Goal: Task Accomplishment & Management: Use online tool/utility

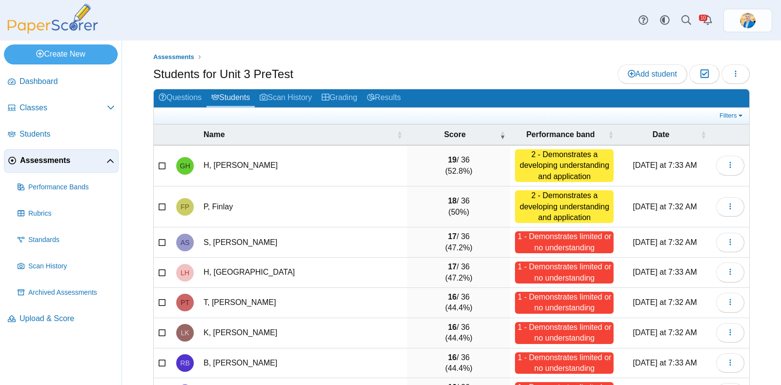
scroll to position [121, 0]
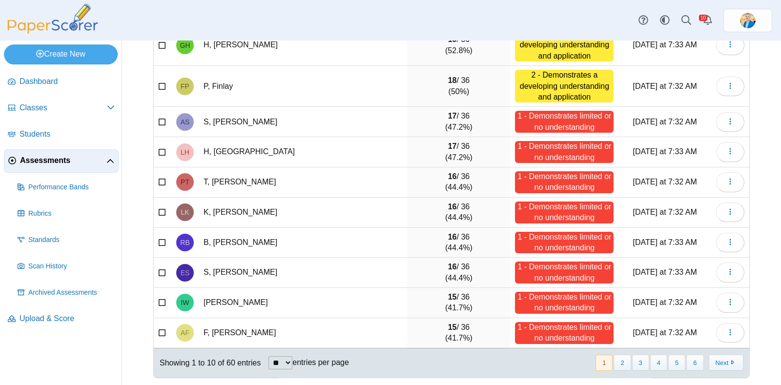
click at [49, 158] on span "Assessments" at bounding box center [63, 160] width 86 height 11
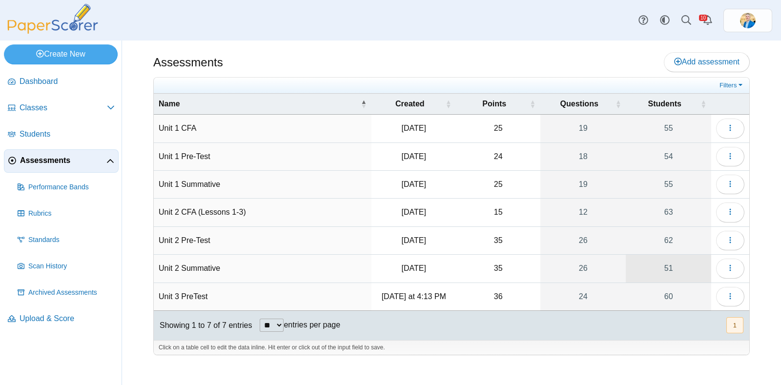
click at [667, 268] on link "51" at bounding box center [668, 268] width 85 height 27
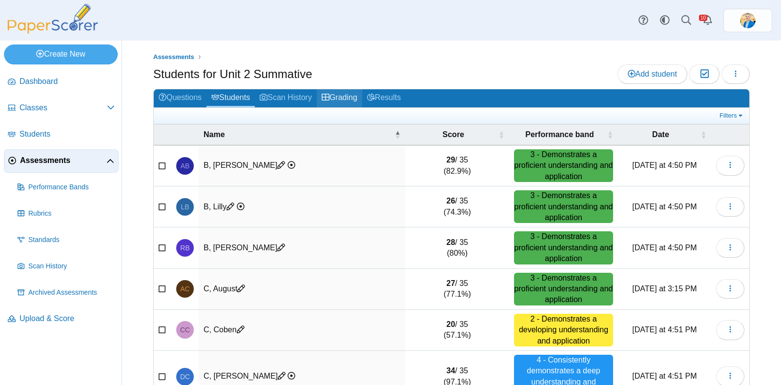
click at [337, 94] on link "Grading" at bounding box center [339, 98] width 45 height 18
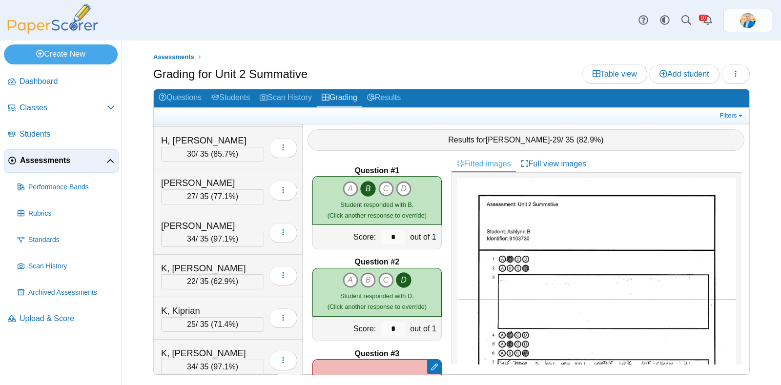
scroll to position [975, 0]
click at [223, 262] on div "K, [PERSON_NAME]" at bounding box center [210, 268] width 98 height 13
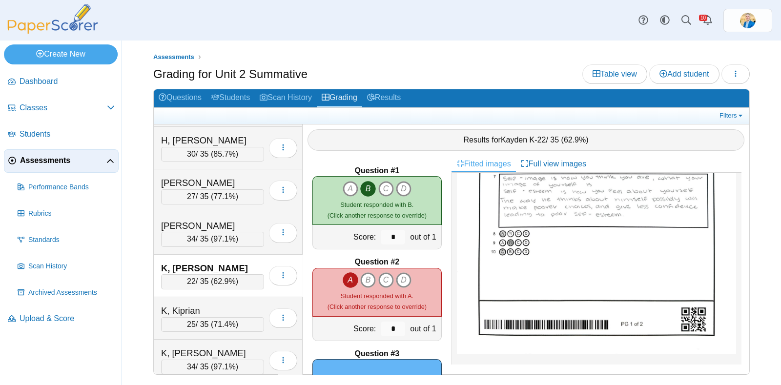
scroll to position [183, 0]
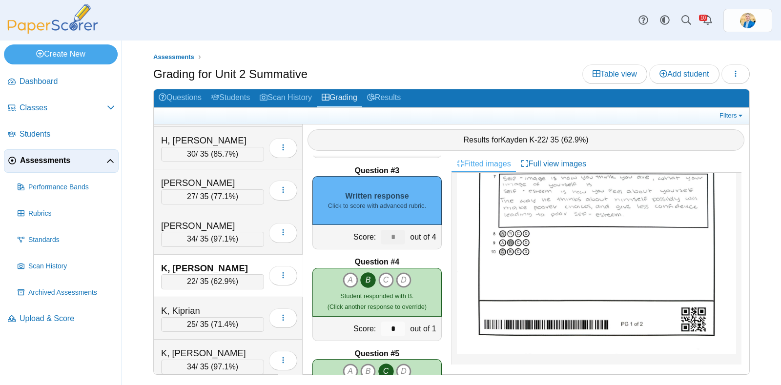
click at [394, 189] on div "Written response Click to score with advanced rubric." at bounding box center [376, 200] width 129 height 49
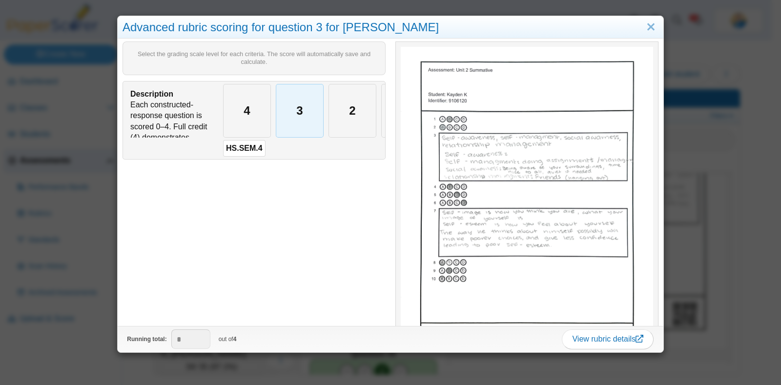
click at [292, 108] on div "3" at bounding box center [299, 110] width 47 height 53
type input "*"
click at [689, 257] on div "Advanced rubric scoring for question 3 for [PERSON_NAME] Select the grading sca…" at bounding box center [390, 192] width 781 height 385
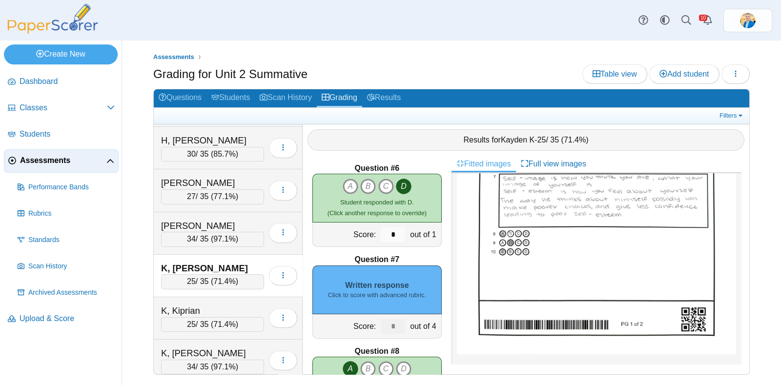
scroll to position [487, 0]
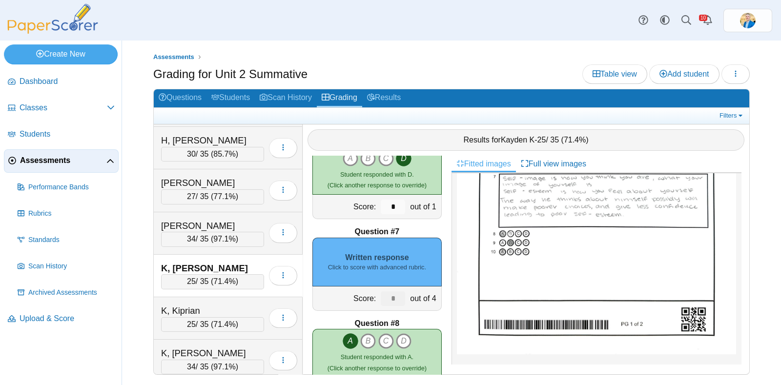
click at [375, 265] on small "Click to score with advanced rubric." at bounding box center [377, 267] width 98 height 9
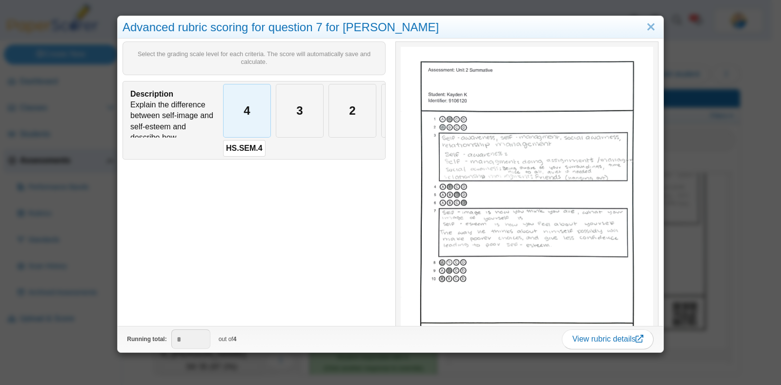
click at [249, 118] on div "4" at bounding box center [246, 110] width 47 height 53
type input "*"
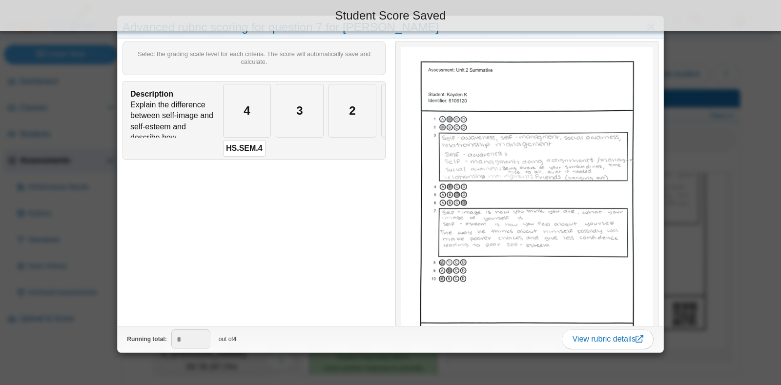
click at [409, 357] on div "Advanced rubric scoring for question 7 for [PERSON_NAME] Select the grading sca…" at bounding box center [390, 192] width 781 height 385
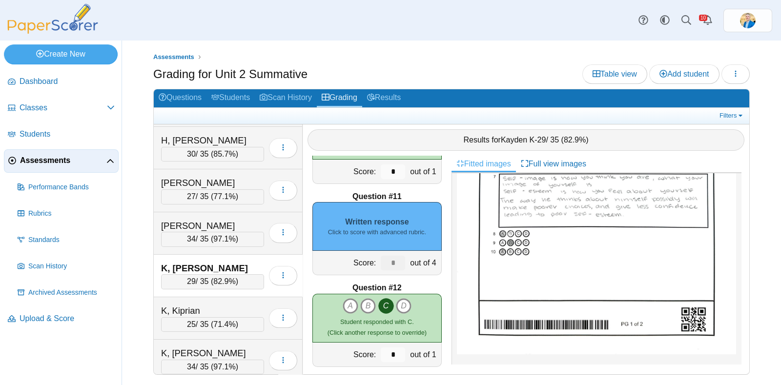
scroll to position [914, 0]
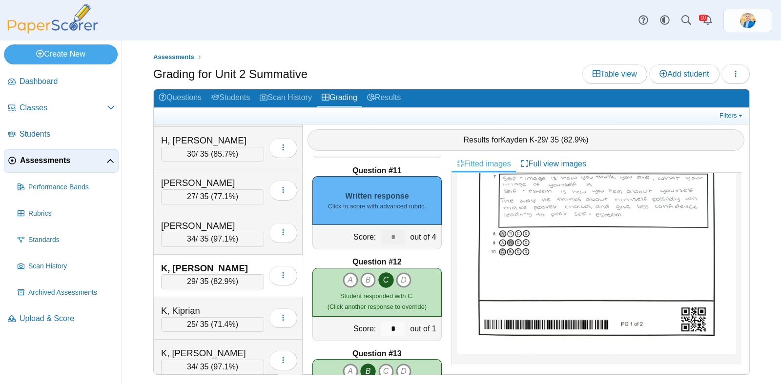
click at [370, 193] on div "Written response Click to score with advanced rubric." at bounding box center [376, 200] width 129 height 49
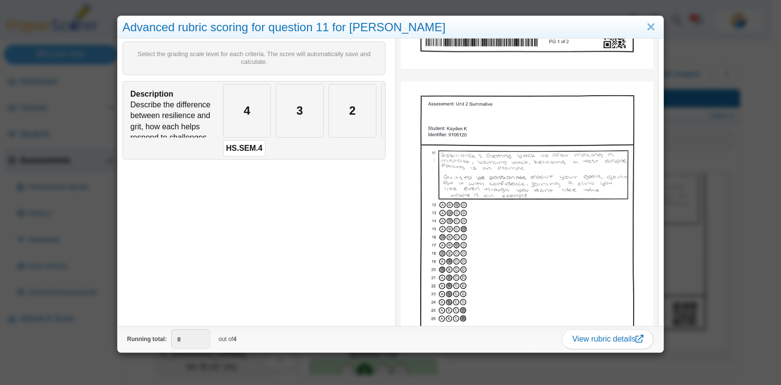
scroll to position [177, 0]
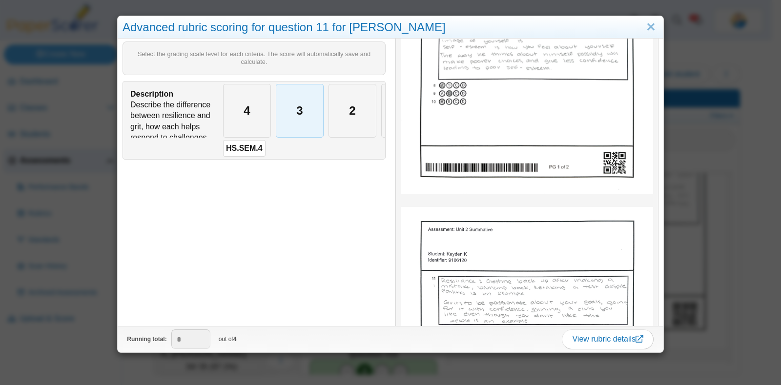
click at [295, 108] on div "3" at bounding box center [299, 110] width 47 height 53
type input "*"
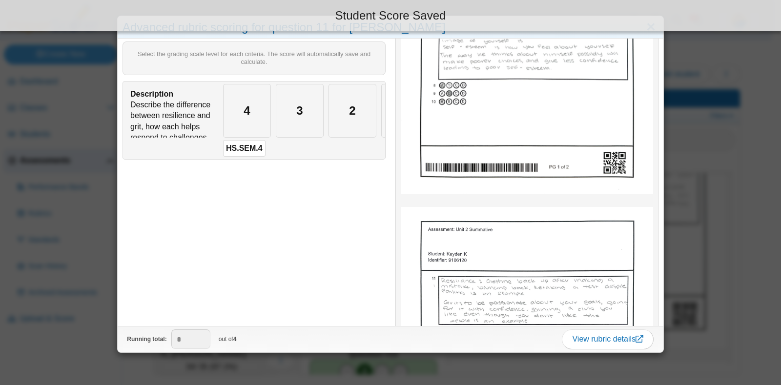
click at [94, 367] on div "Advanced rubric scoring for question 11 for [PERSON_NAME] Select the grading sc…" at bounding box center [390, 192] width 781 height 385
